Goal: Information Seeking & Learning: Learn about a topic

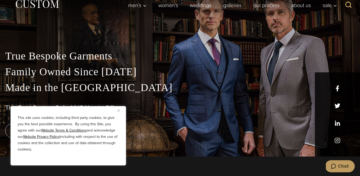
scroll to position [23, 0]
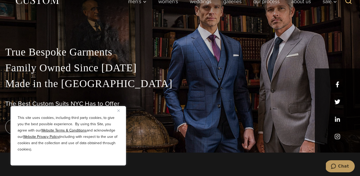
click at [120, 111] on button "Close" at bounding box center [121, 110] width 6 height 6
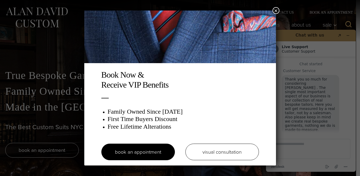
scroll to position [5, 0]
click at [277, 12] on button "×" at bounding box center [276, 10] width 7 height 7
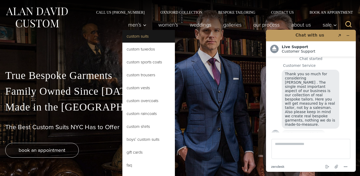
click at [136, 38] on link "Custom Suits" at bounding box center [148, 36] width 53 height 13
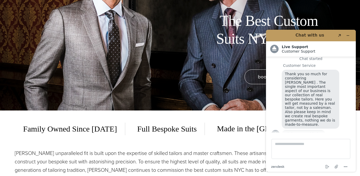
scroll to position [78, 0]
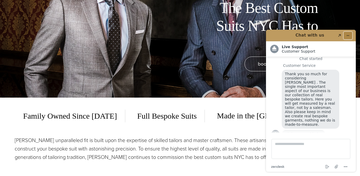
click at [347, 35] on icon "Minimize widget" at bounding box center [348, 36] width 4 height 4
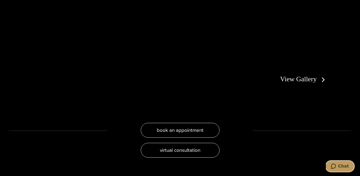
scroll to position [985, 0]
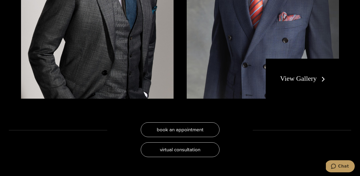
click at [301, 75] on link "View Gallery" at bounding box center [303, 79] width 47 height 8
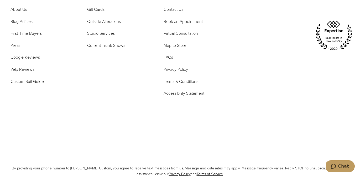
scroll to position [2542, 0]
click at [19, 34] on span "First-Time Buyers" at bounding box center [26, 33] width 31 height 6
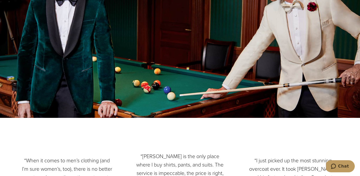
scroll to position [606, 0]
